Goal: Task Accomplishment & Management: Manage account settings

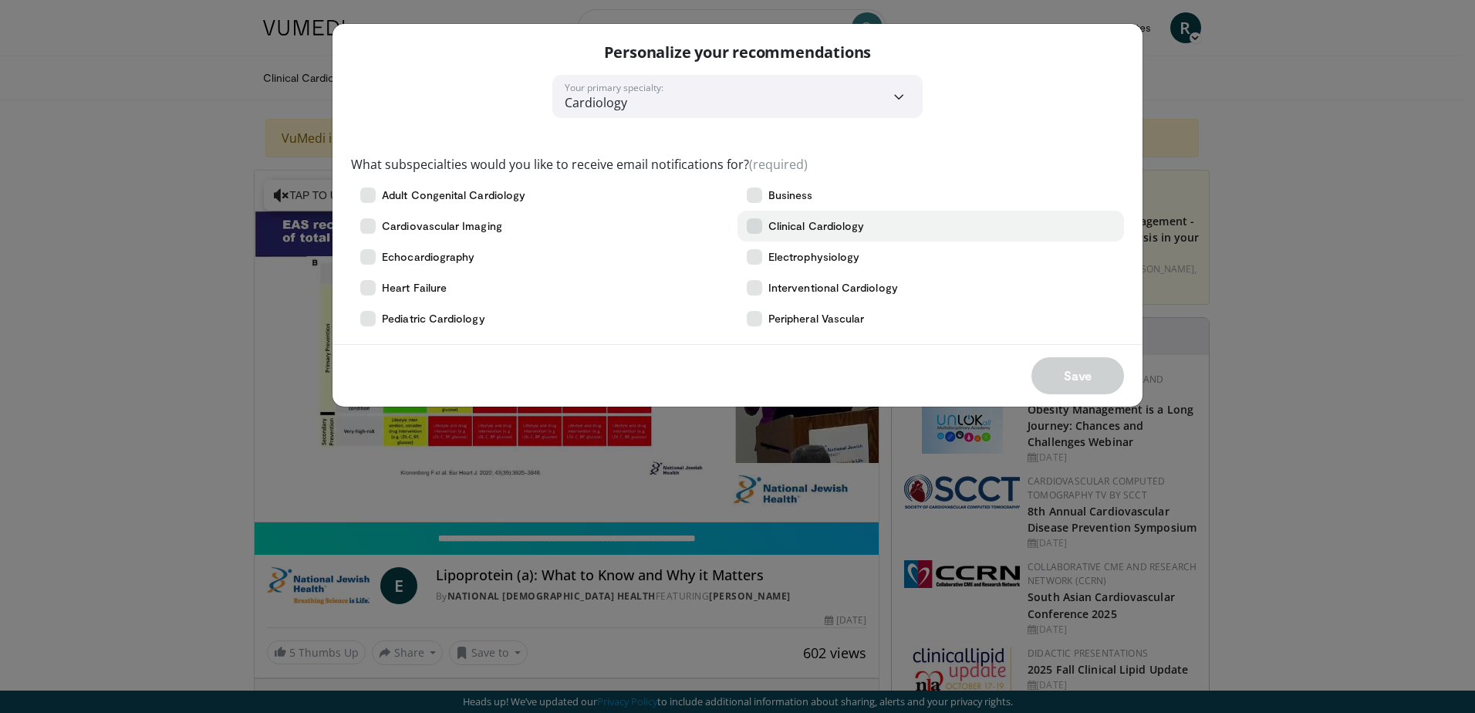
click at [746, 221] on label "Clinical Cardiology" at bounding box center [930, 226] width 386 height 31
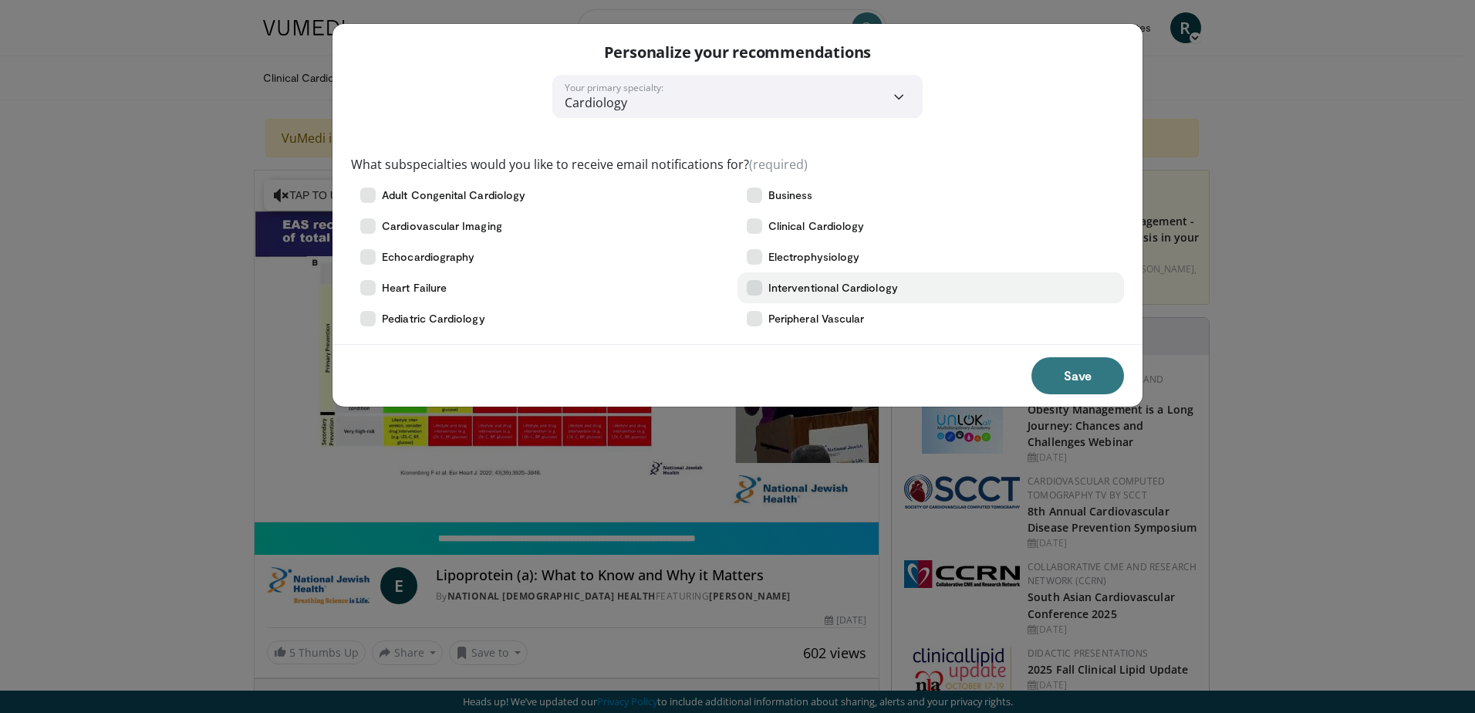
click at [759, 293] on icon at bounding box center [754, 287] width 15 height 15
click at [365, 287] on icon at bounding box center [367, 287] width 15 height 15
click at [367, 254] on icon at bounding box center [367, 256] width 15 height 15
click at [369, 221] on icon at bounding box center [367, 225] width 15 height 15
click at [372, 194] on icon at bounding box center [367, 194] width 15 height 15
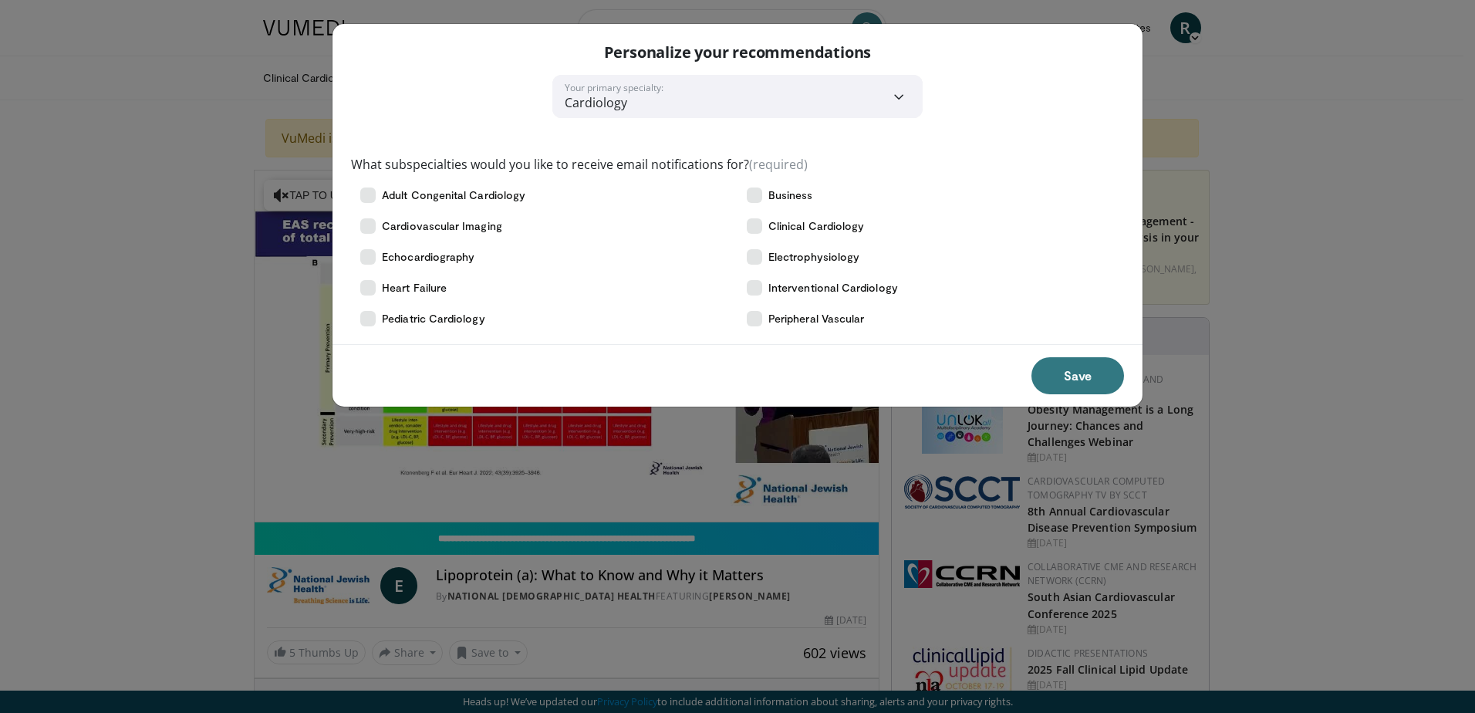
drag, startPoint x: 1071, startPoint y: 374, endPoint x: 1137, endPoint y: 448, distance: 98.9
click at [1070, 374] on button "Save" at bounding box center [1077, 375] width 93 height 37
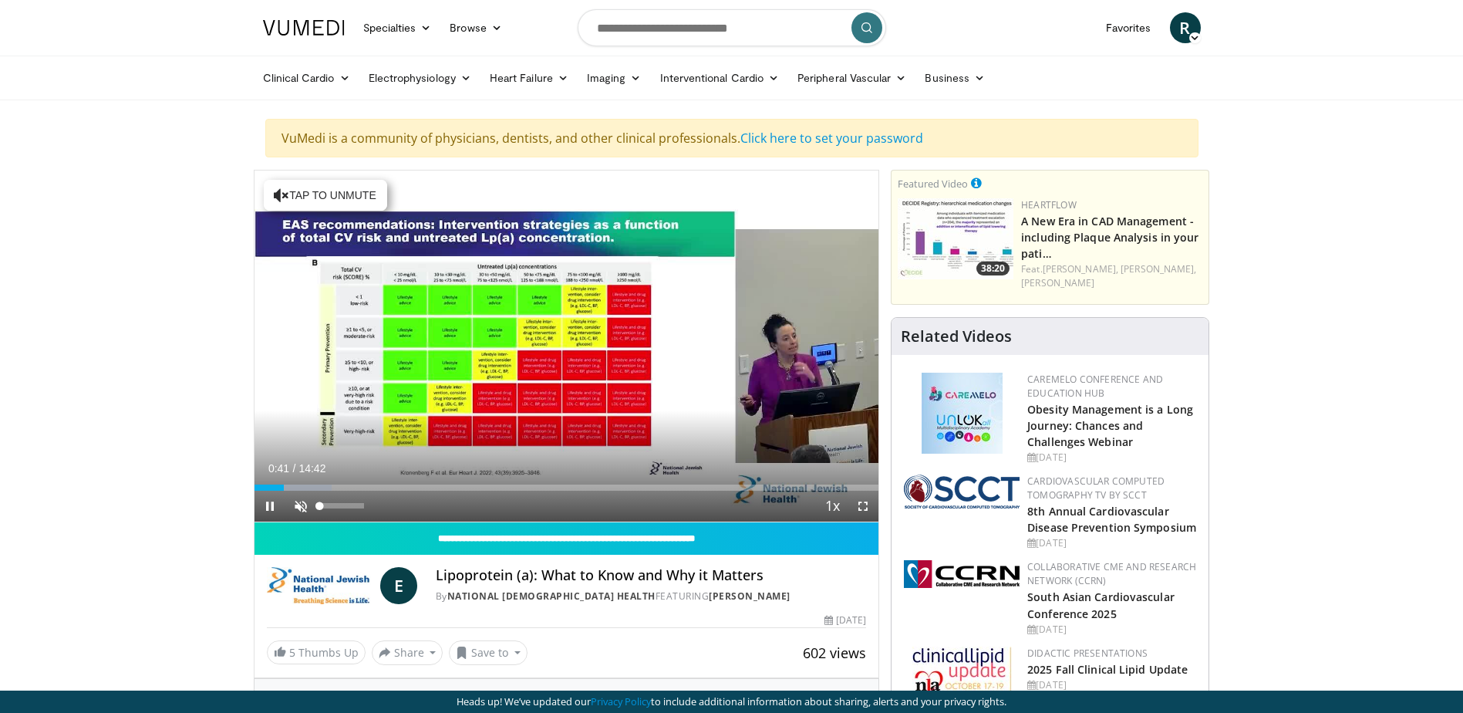
drag, startPoint x: 320, startPoint y: 504, endPoint x: 287, endPoint y: 491, distance: 35.4
click at [294, 505] on div "Unmute 0%" at bounding box center [339, 506] width 108 height 31
drag, startPoint x: 290, startPoint y: 488, endPoint x: 249, endPoint y: 489, distance: 40.9
click at [305, 504] on span "Video Player" at bounding box center [300, 506] width 31 height 31
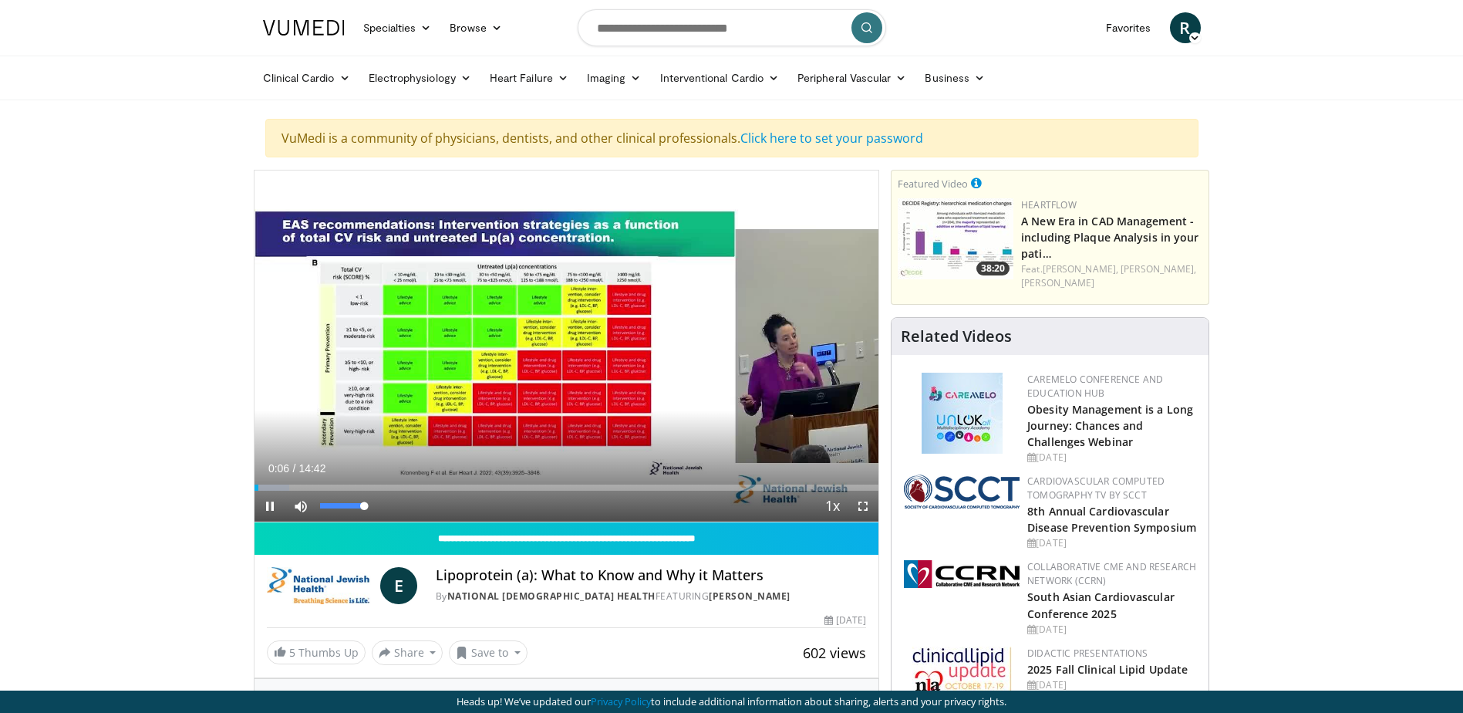
click at [301, 505] on video-js "**********" at bounding box center [567, 346] width 625 height 352
click at [295, 508] on span "Video Player" at bounding box center [300, 506] width 31 height 31
